Goal: Task Accomplishment & Management: Use online tool/utility

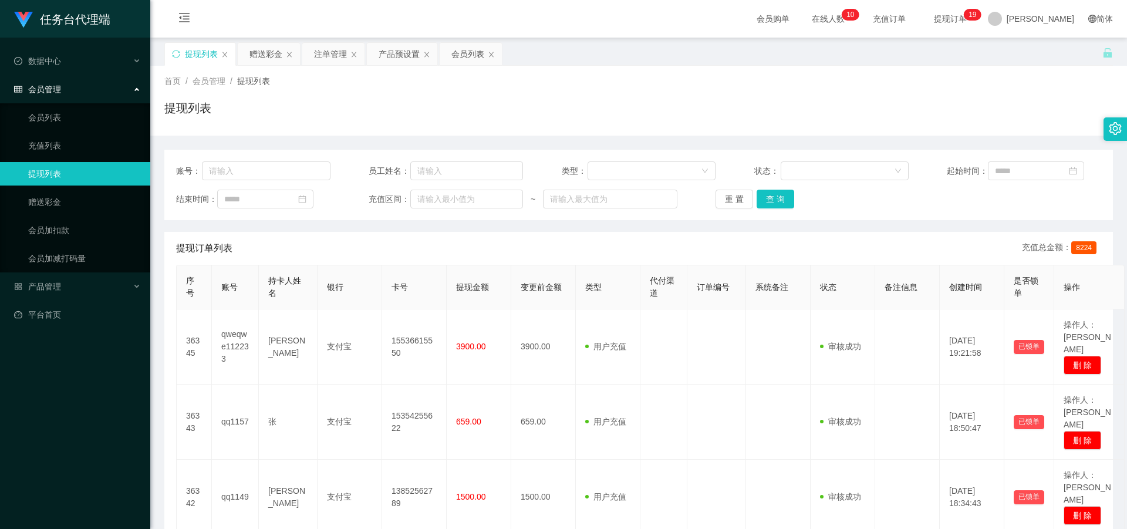
click at [181, 59] on div "提现列表" at bounding box center [200, 54] width 70 height 22
drag, startPoint x: 181, startPoint y: 58, endPoint x: 175, endPoint y: 57, distance: 6.5
click at [179, 57] on div "提现列表" at bounding box center [200, 54] width 70 height 22
click at [175, 57] on icon "图标: sync" at bounding box center [176, 54] width 8 height 8
click at [176, 53] on icon "图标: sync" at bounding box center [176, 54] width 8 height 8
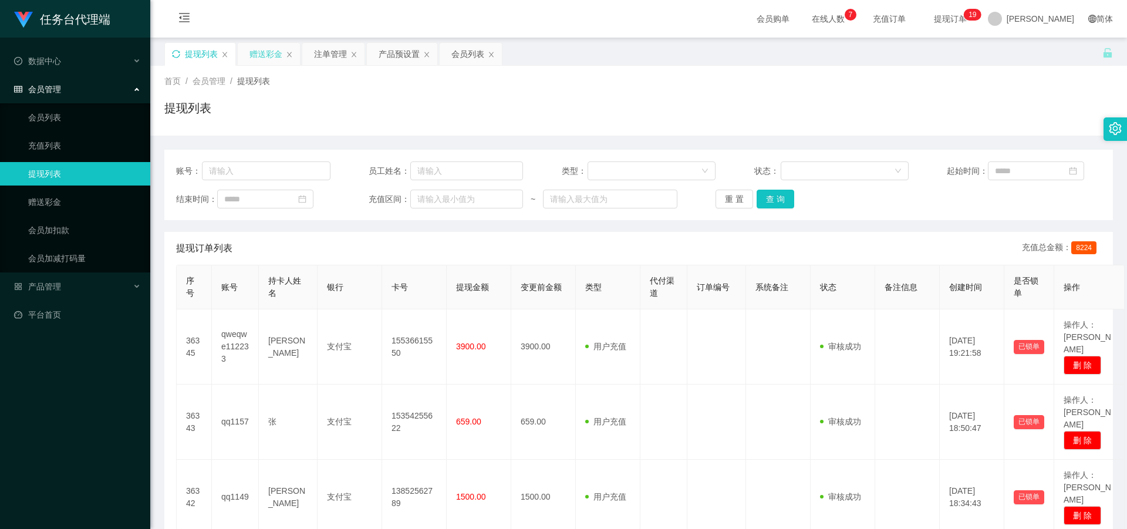
click at [253, 51] on div "赠送彩金" at bounding box center [265, 54] width 33 height 22
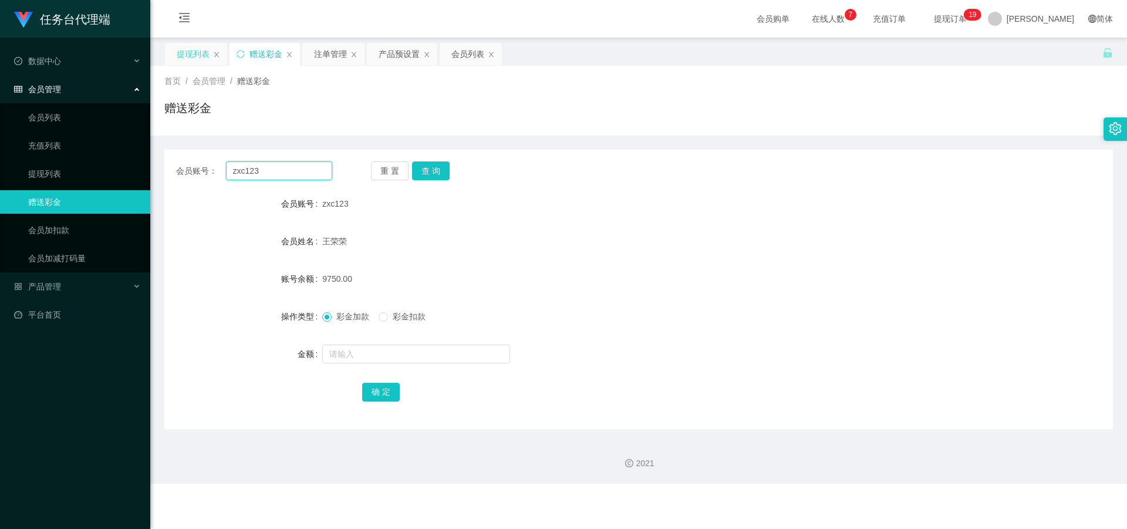
drag, startPoint x: 285, startPoint y: 168, endPoint x: 197, endPoint y: 163, distance: 88.8
click at [197, 163] on div "会员账号： zxc123" at bounding box center [254, 170] width 156 height 19
paste input "g131131"
type input "g131131"
click at [420, 167] on button "查 询" at bounding box center [431, 170] width 38 height 19
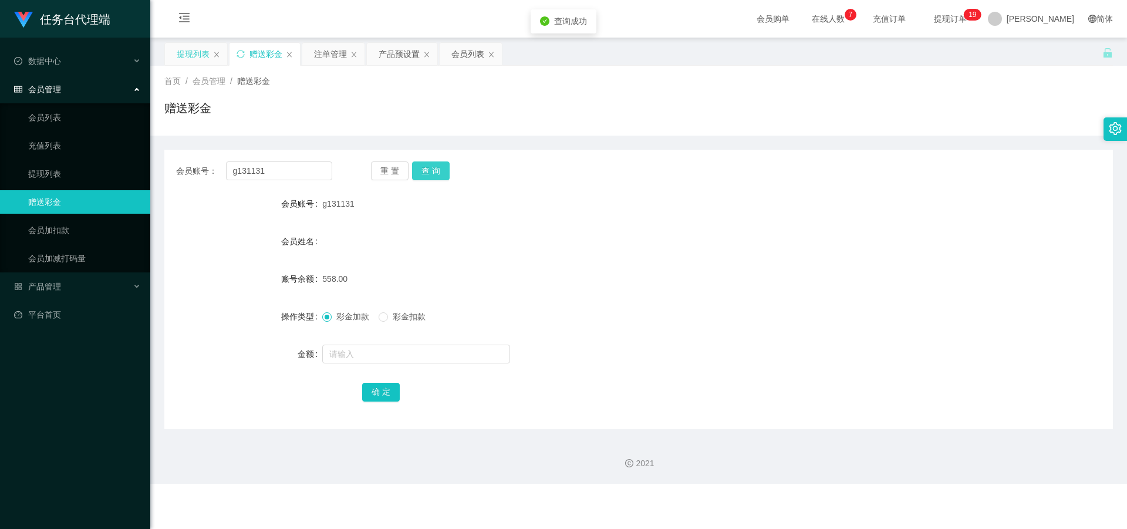
click at [424, 178] on button "查 询" at bounding box center [431, 170] width 38 height 19
click at [187, 52] on div "提现列表" at bounding box center [193, 54] width 33 height 22
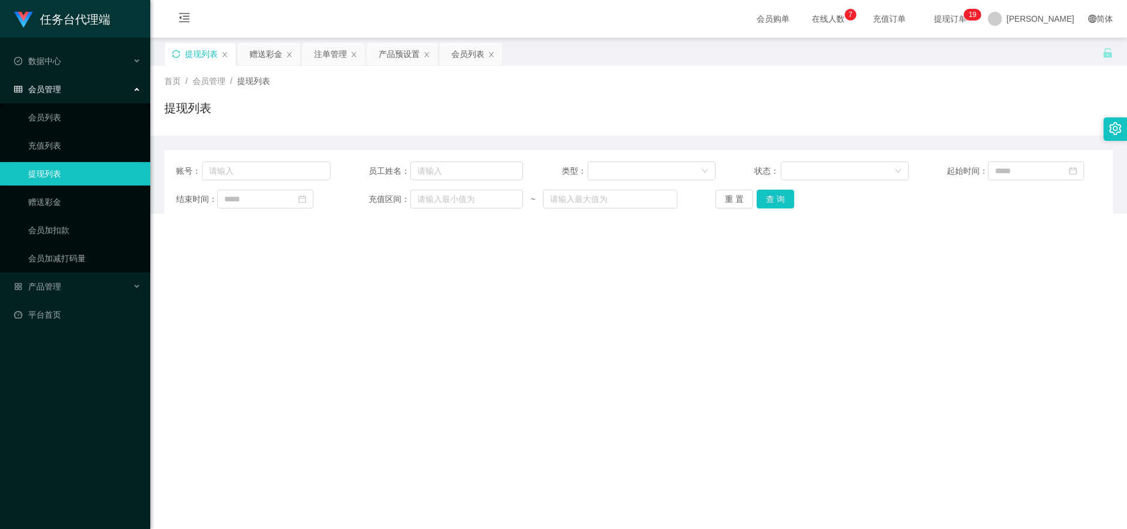
click at [175, 53] on icon "图标: sync" at bounding box center [176, 54] width 8 height 8
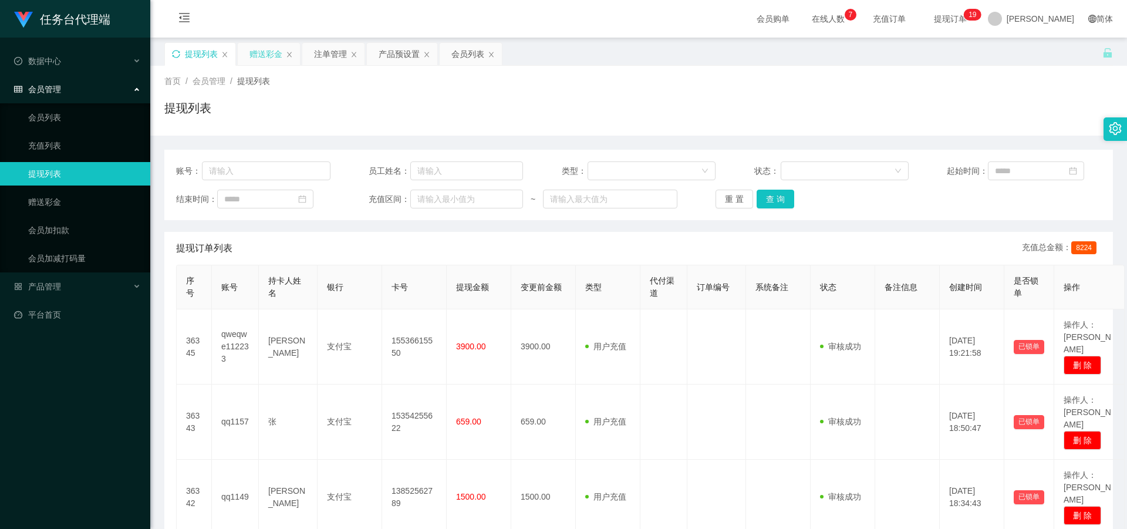
click at [262, 46] on div "赠送彩金" at bounding box center [265, 54] width 33 height 22
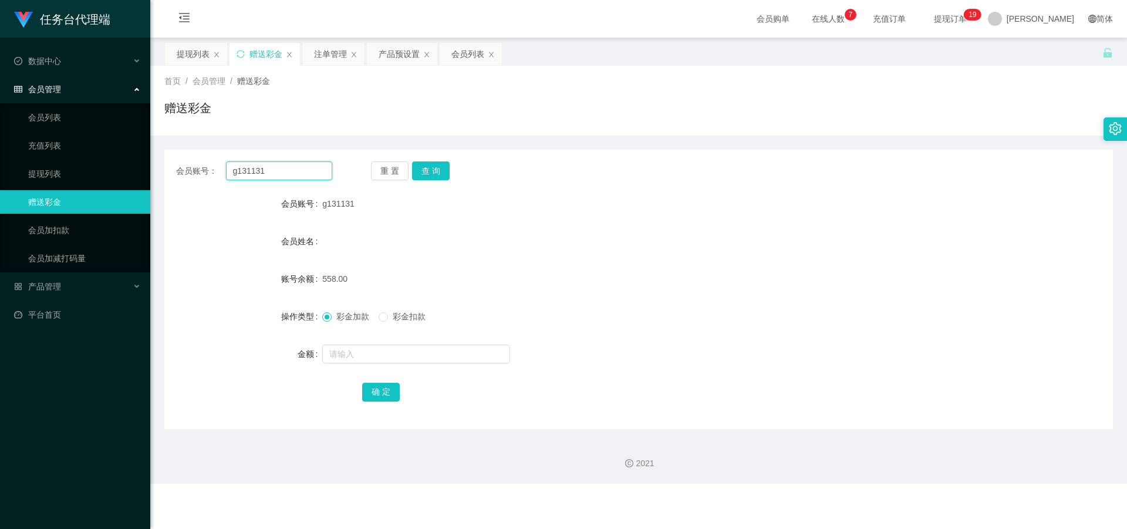
drag, startPoint x: 216, startPoint y: 161, endPoint x: 322, endPoint y: 170, distance: 106.1
click at [205, 161] on div "会员账号： g131131" at bounding box center [254, 170] width 156 height 19
paste input "j1112"
type input "j1112"
click at [437, 166] on button "查 询" at bounding box center [431, 170] width 38 height 19
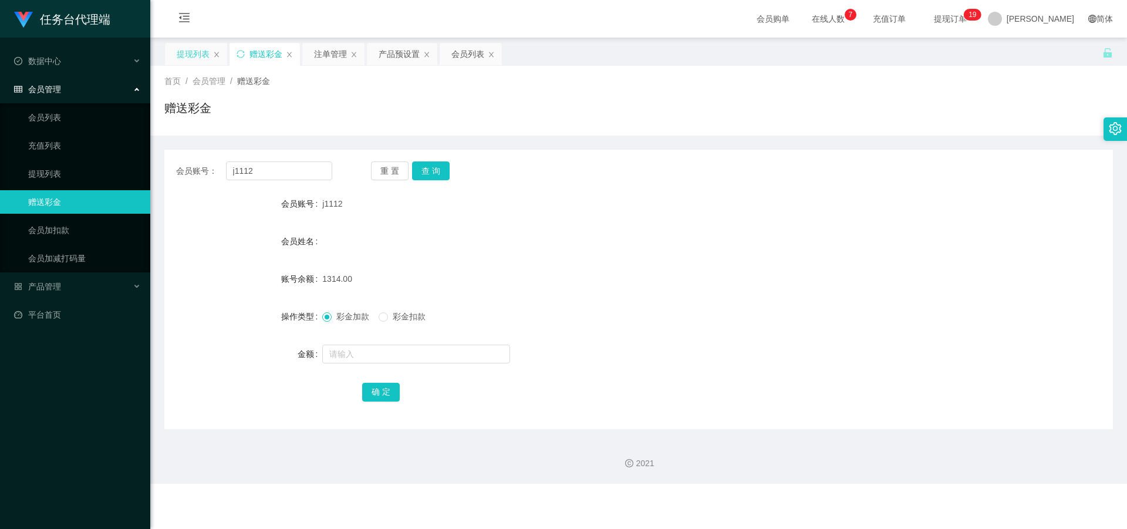
click at [194, 53] on div "提现列表" at bounding box center [193, 54] width 33 height 22
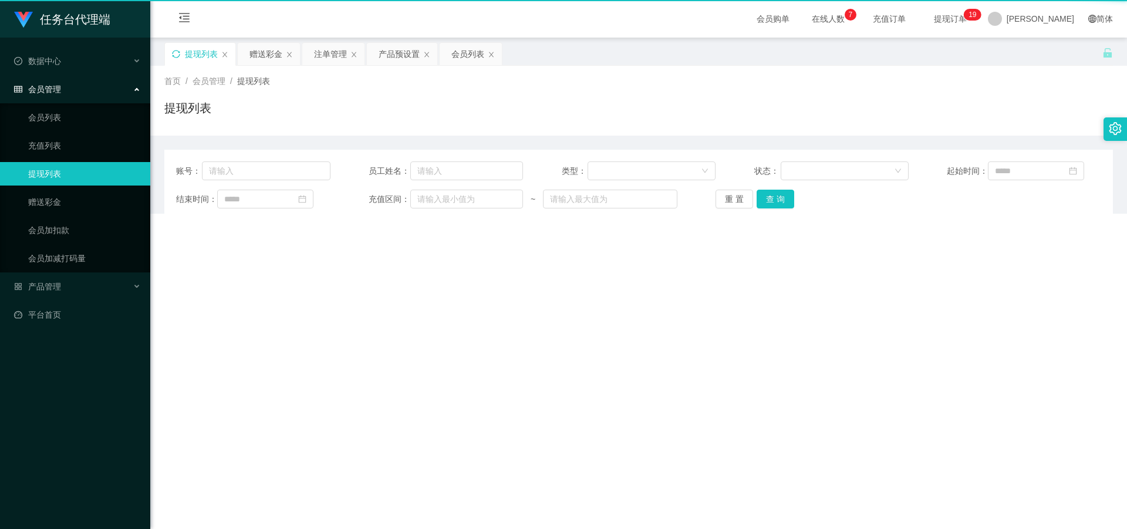
click at [177, 50] on icon "图标: sync" at bounding box center [176, 54] width 8 height 8
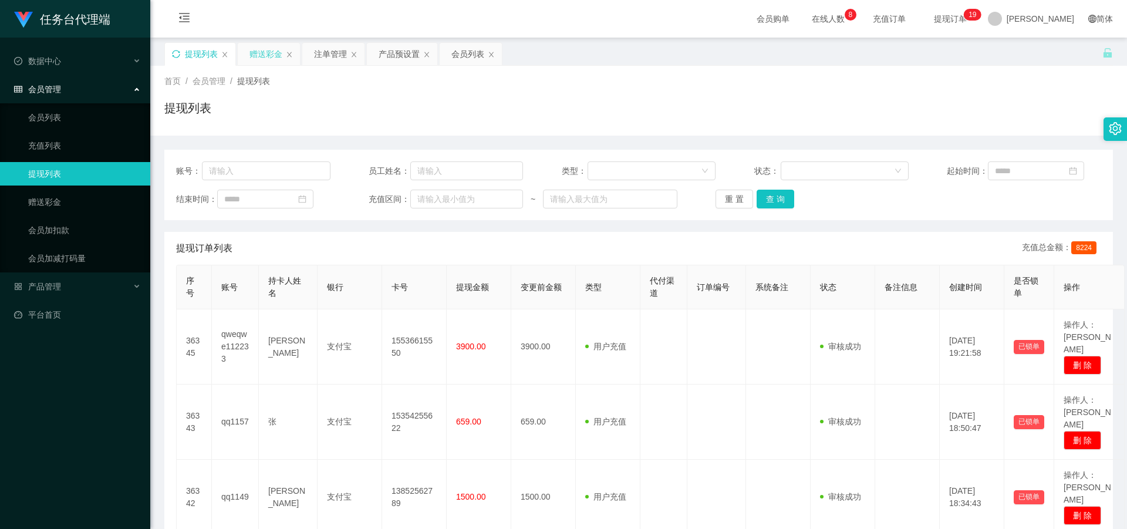
click at [264, 50] on div "赠送彩金" at bounding box center [265, 54] width 33 height 22
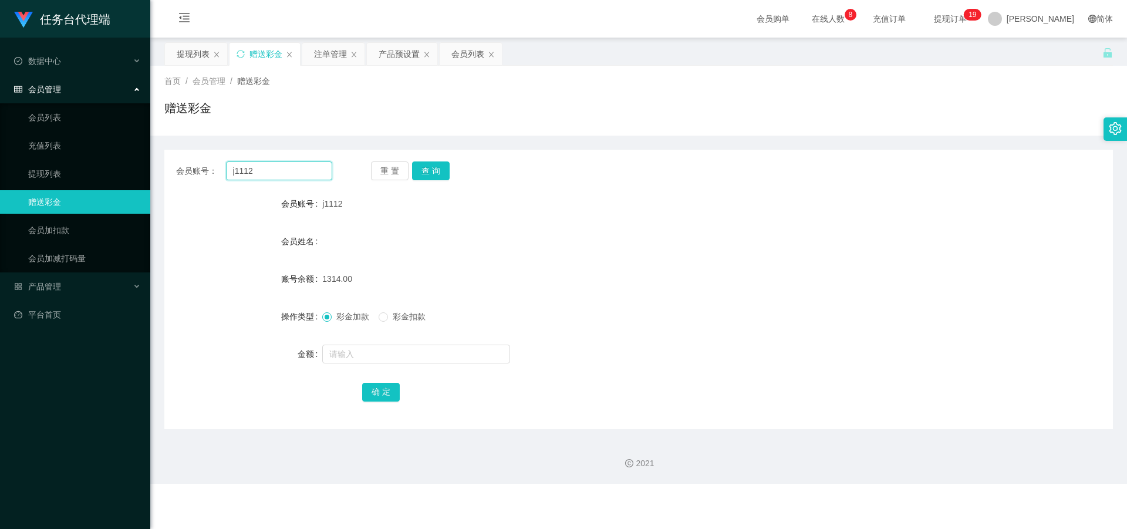
drag, startPoint x: 214, startPoint y: 170, endPoint x: 252, endPoint y: 179, distance: 39.2
click at [203, 169] on div "会员账号： j1112" at bounding box center [254, 170] width 156 height 19
paste input "g131131"
type input "g131131"
click at [434, 168] on button "查 询" at bounding box center [431, 170] width 38 height 19
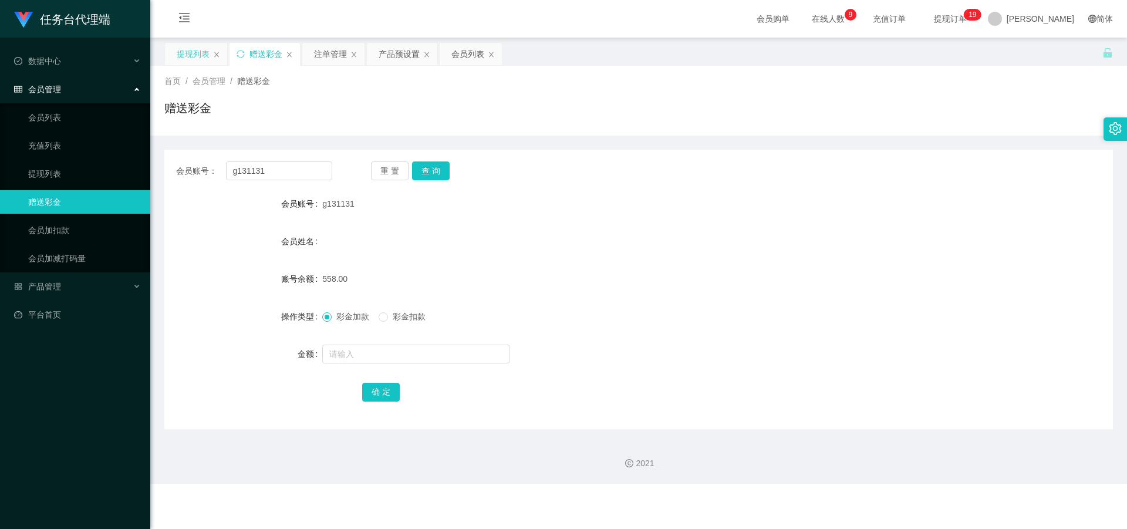
click at [190, 49] on div "提现列表" at bounding box center [193, 54] width 33 height 22
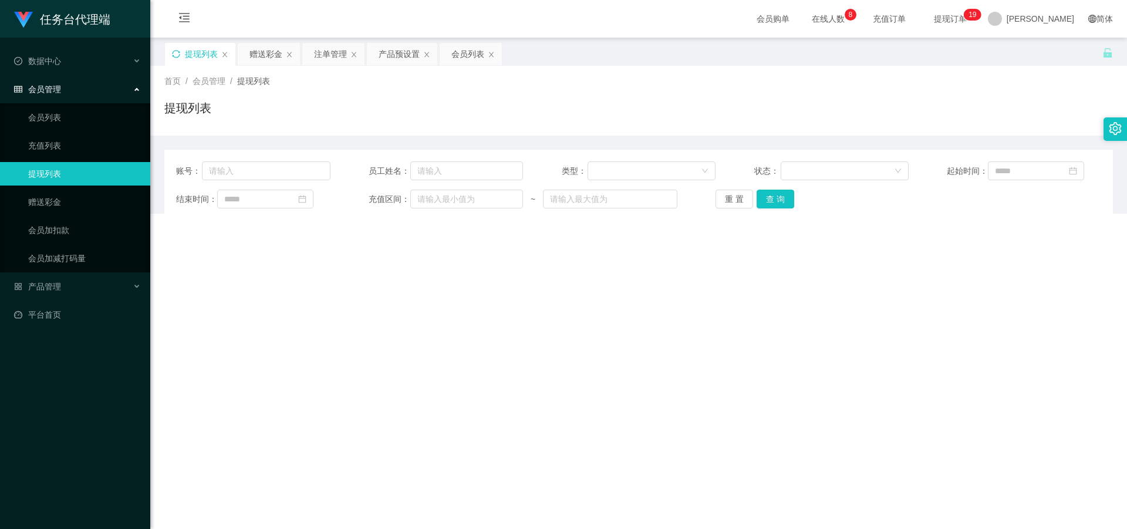
click at [182, 51] on div "提现列表" at bounding box center [200, 54] width 70 height 22
click at [171, 50] on div "提现列表" at bounding box center [200, 54] width 70 height 22
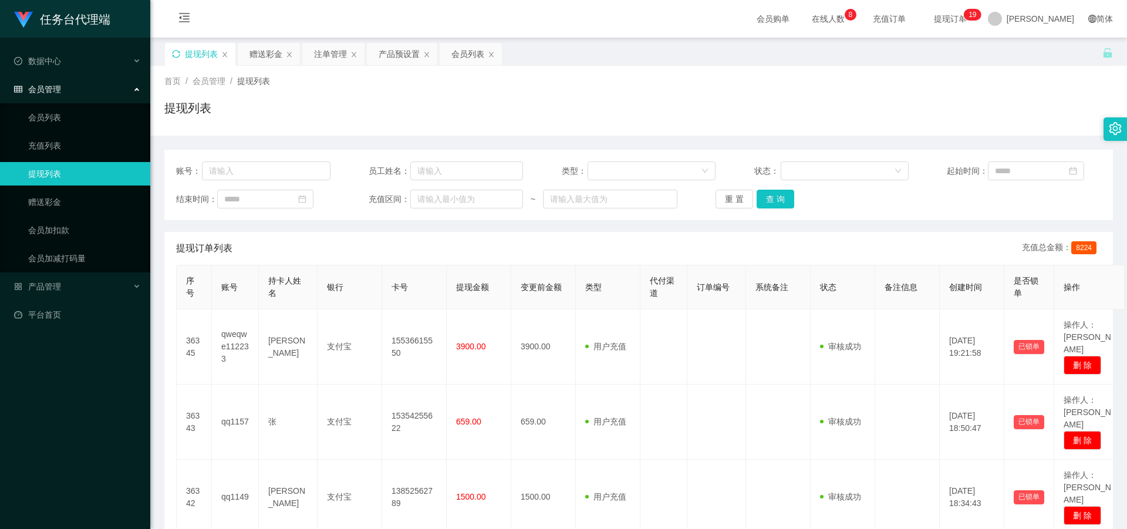
click at [179, 53] on icon "图标: sync" at bounding box center [176, 54] width 8 height 8
click at [259, 57] on div "赠送彩金" at bounding box center [265, 54] width 33 height 22
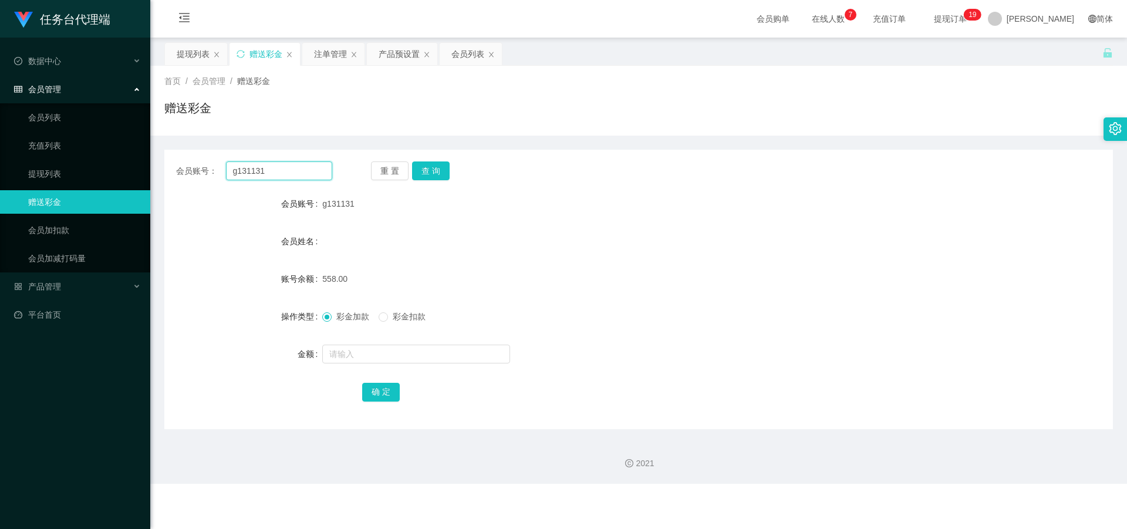
drag, startPoint x: 281, startPoint y: 164, endPoint x: 268, endPoint y: 171, distance: 14.2
click at [229, 172] on input "g131131" at bounding box center [279, 170] width 106 height 19
paste input "j1112"
type input "j1112"
click at [439, 171] on button "查 询" at bounding box center [431, 170] width 38 height 19
